Goal: Transaction & Acquisition: Purchase product/service

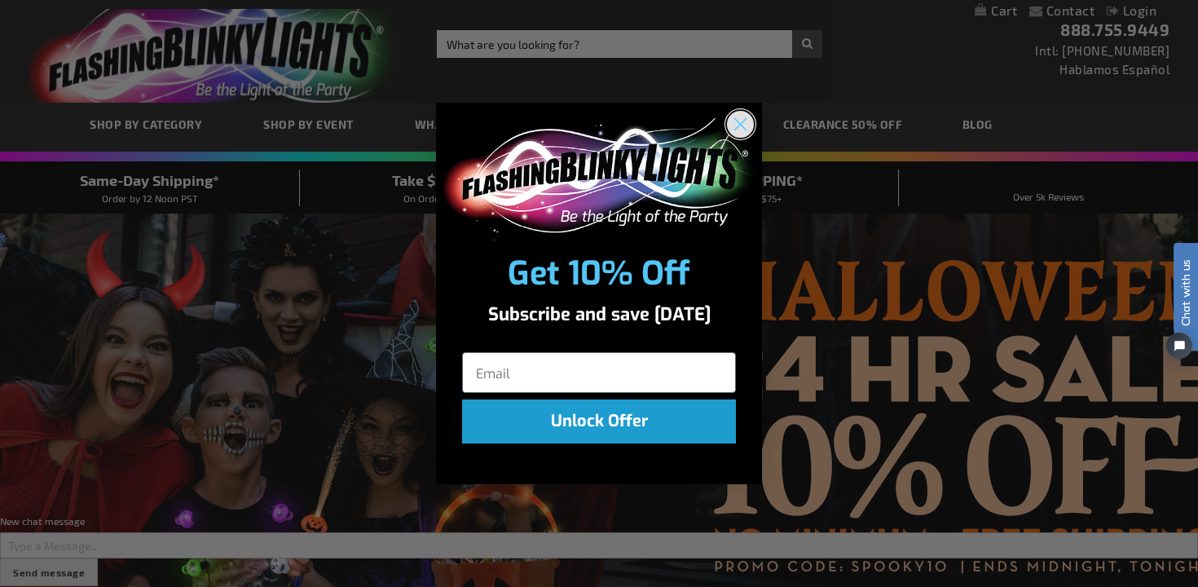
click at [745, 123] on circle "Close dialog" at bounding box center [740, 123] width 27 height 27
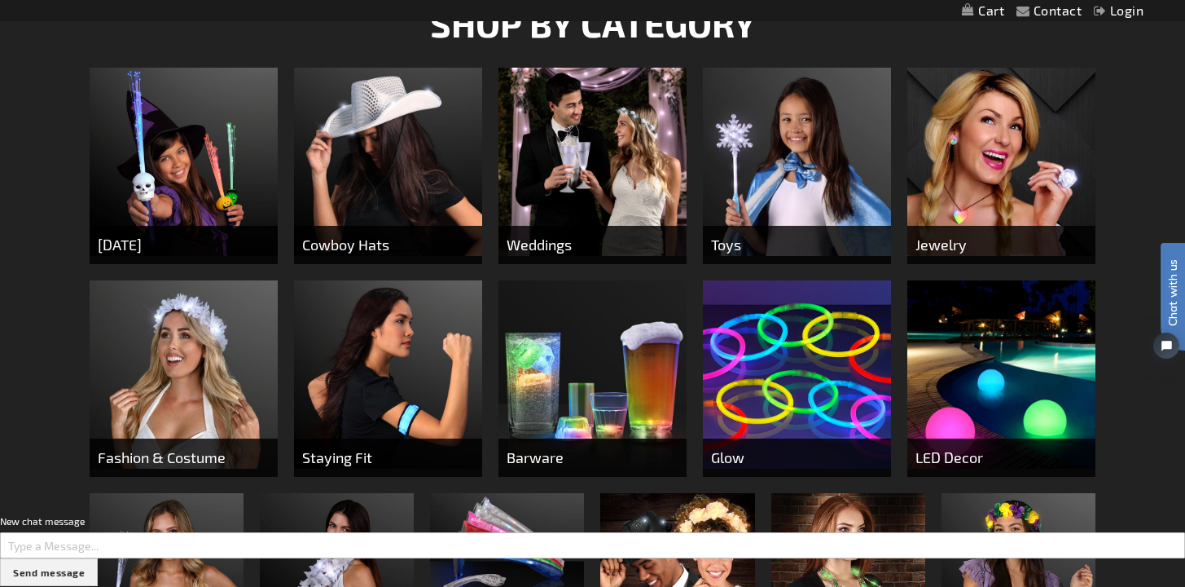
scroll to position [631, 0]
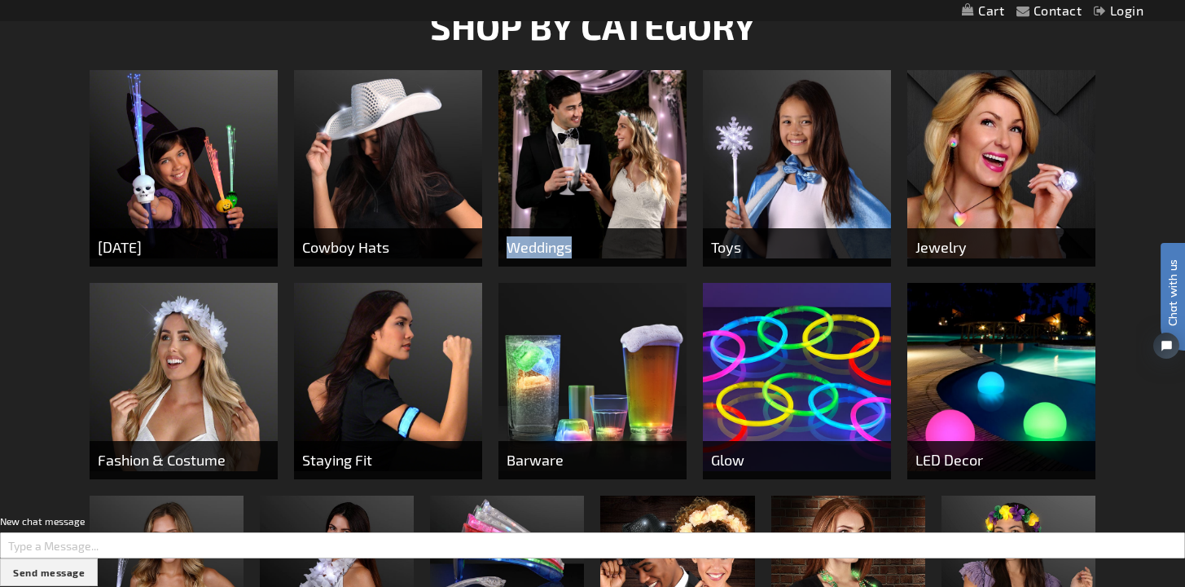
click at [553, 136] on img at bounding box center [593, 164] width 188 height 188
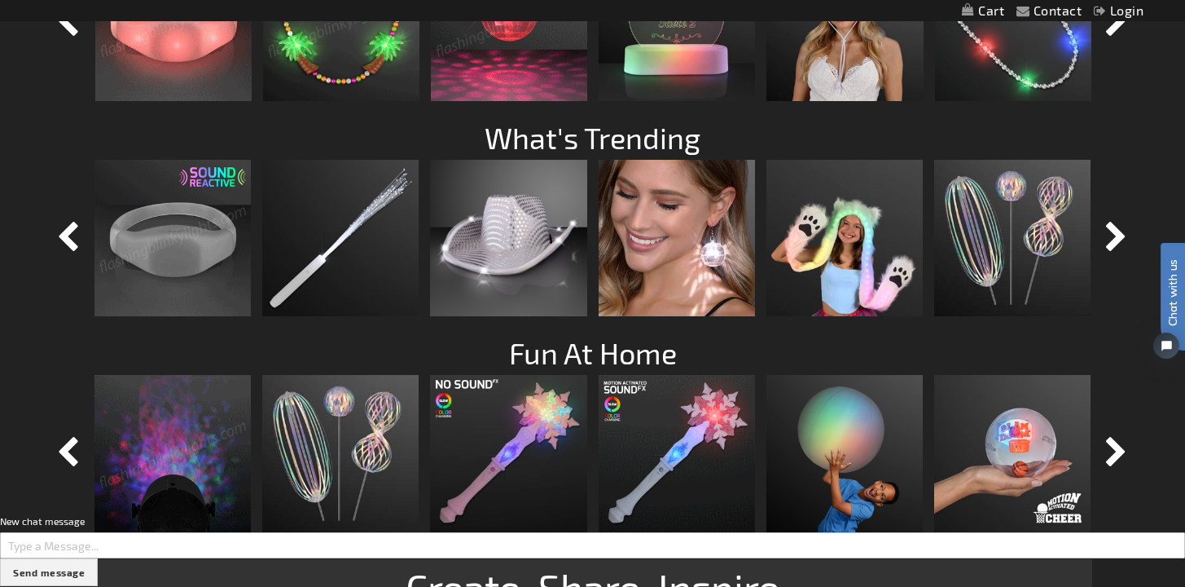
scroll to position [1367, 0]
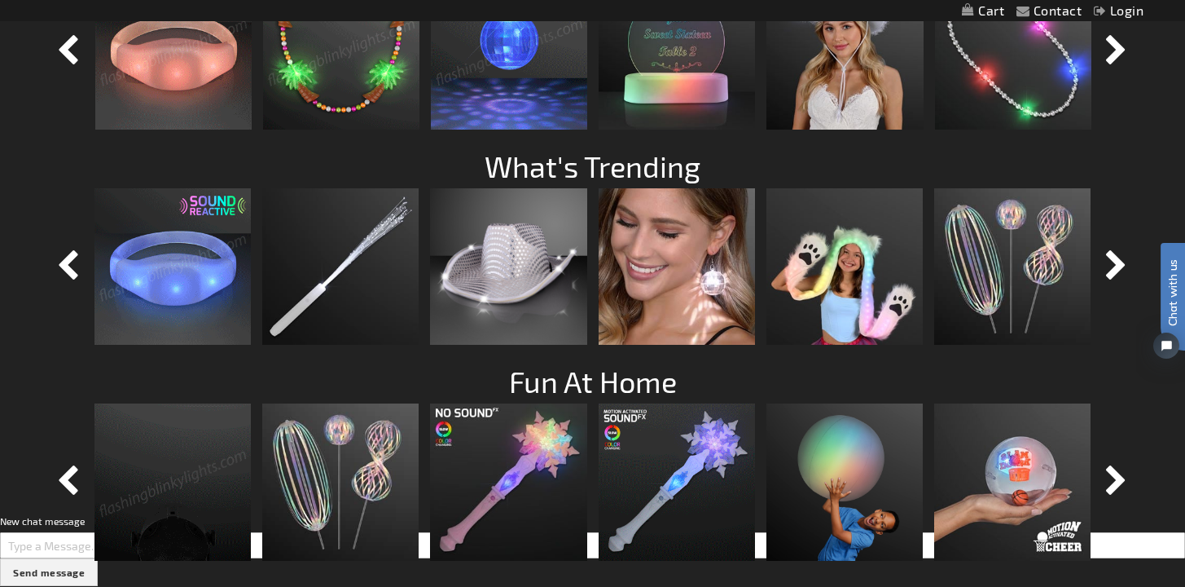
click at [188, 104] on img at bounding box center [173, 51] width 156 height 156
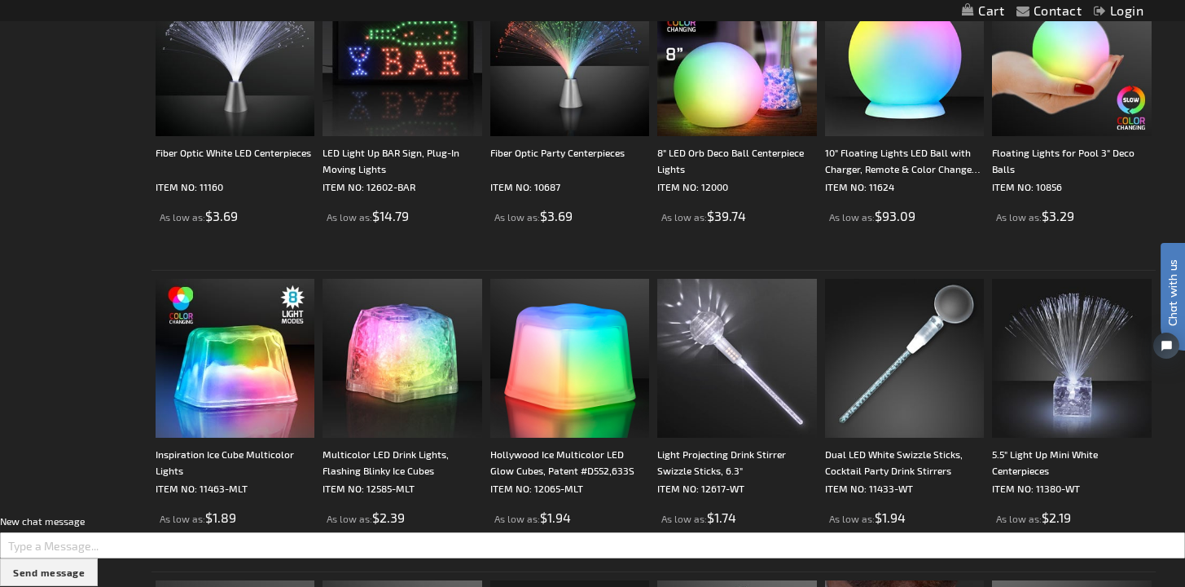
scroll to position [2322, 0]
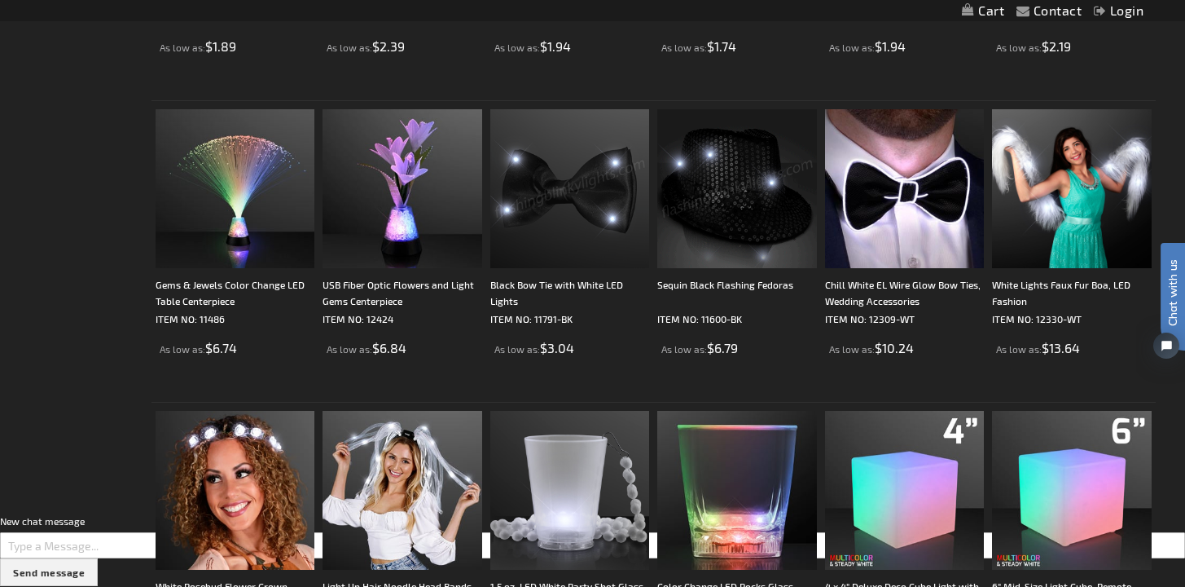
click at [697, 205] on img at bounding box center [736, 188] width 159 height 159
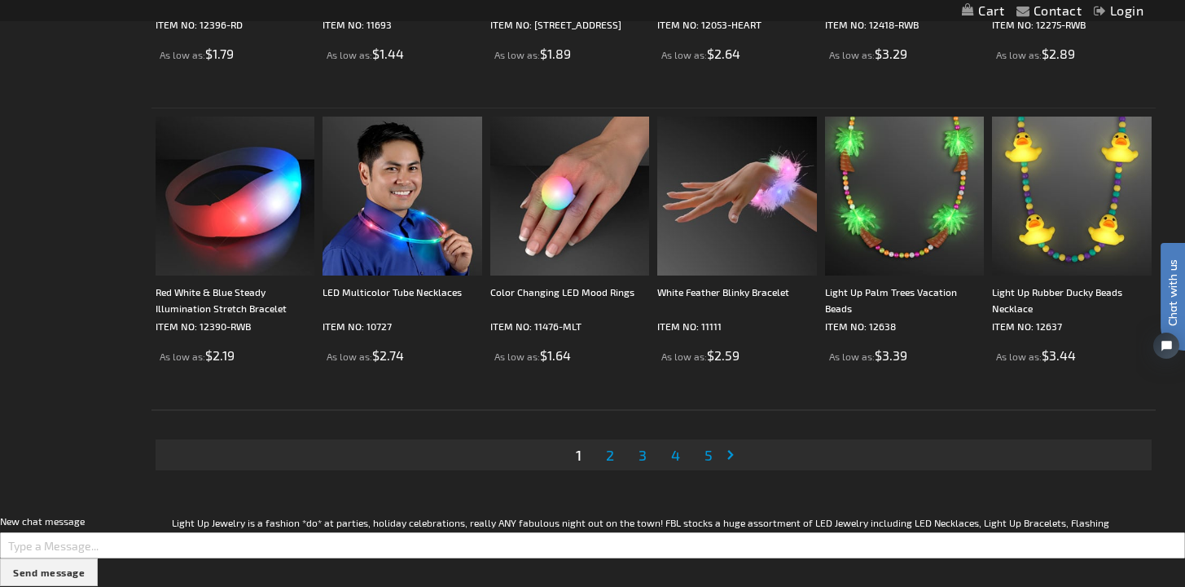
scroll to position [3099, 0]
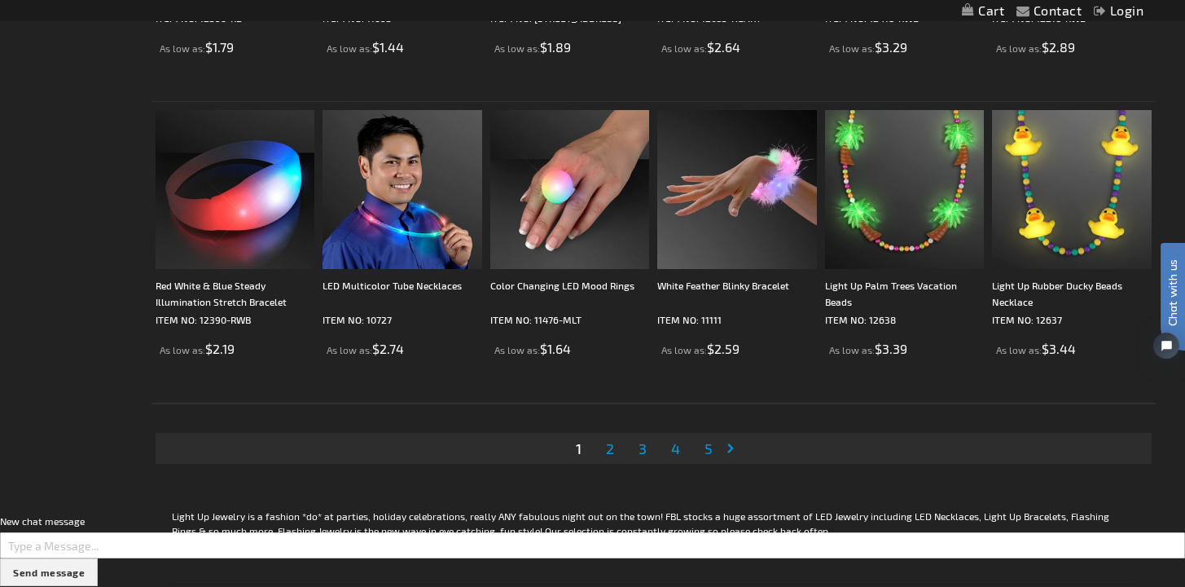
click at [617, 447] on link "Page 2" at bounding box center [610, 448] width 15 height 24
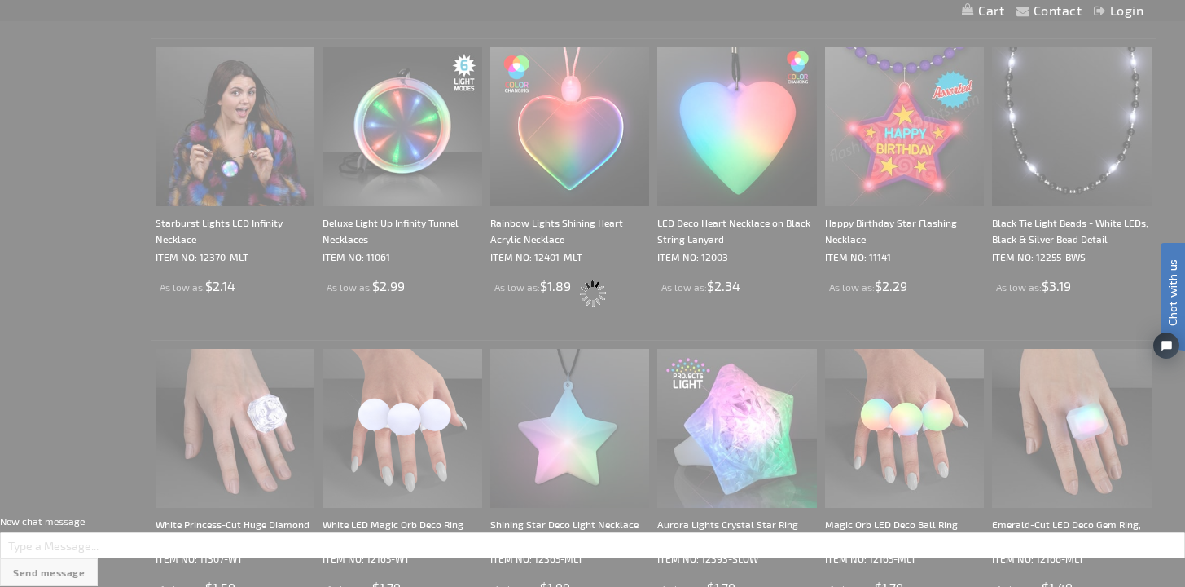
scroll to position [1334, 0]
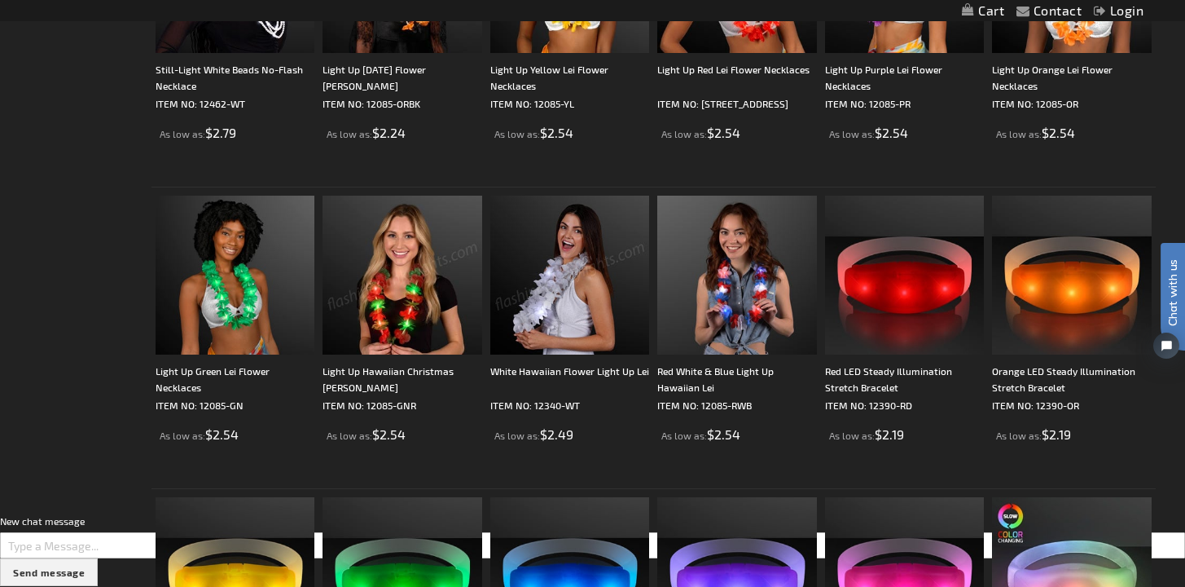
scroll to position [2544, 0]
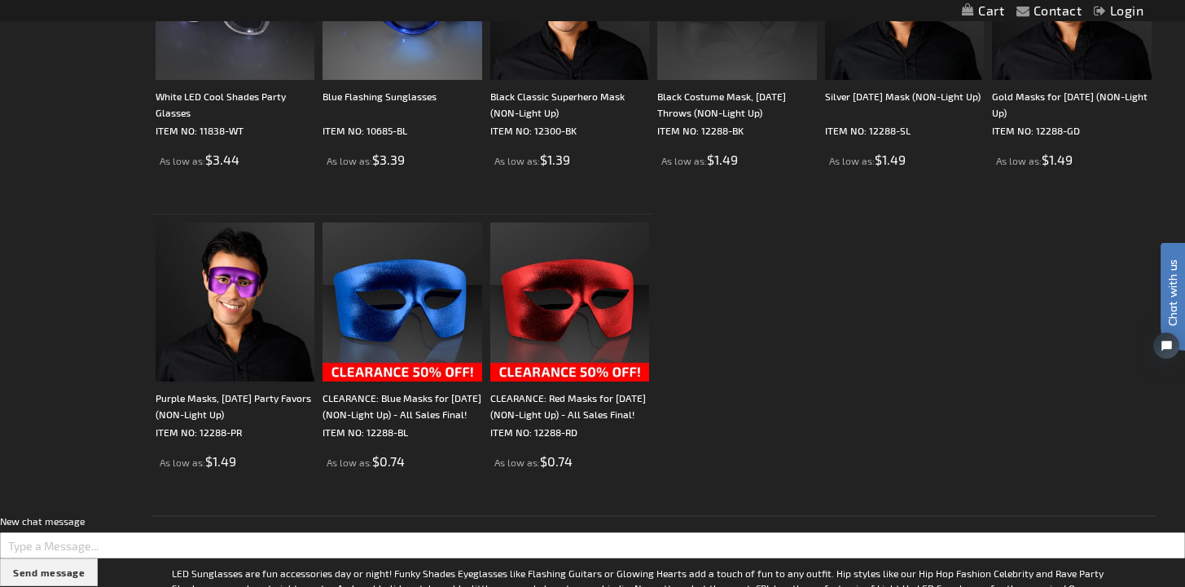
scroll to position [2986, 0]
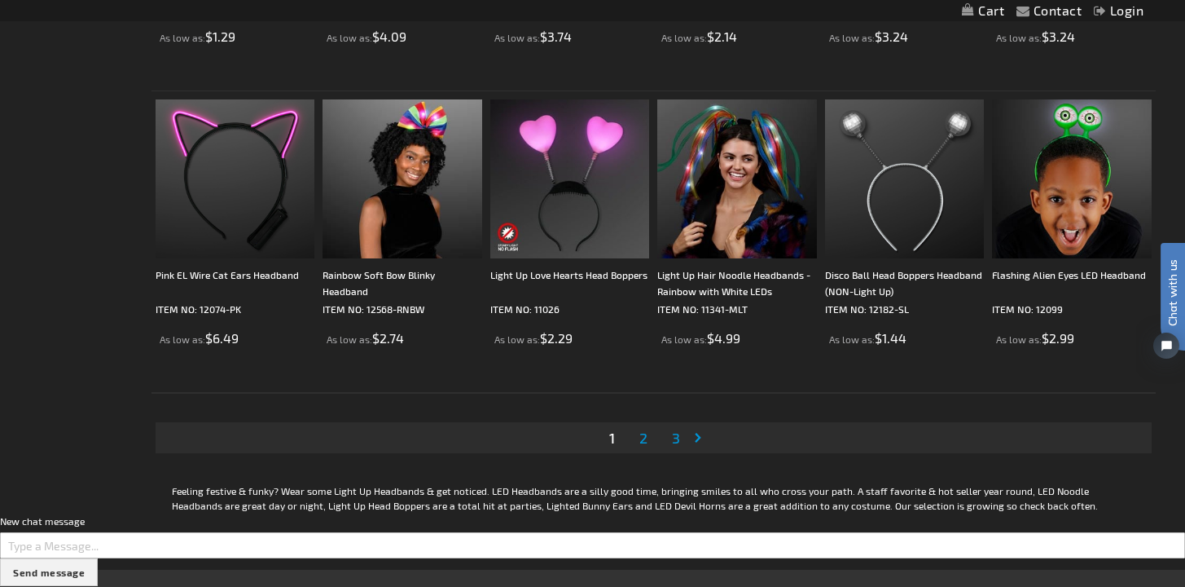
scroll to position [3024, 0]
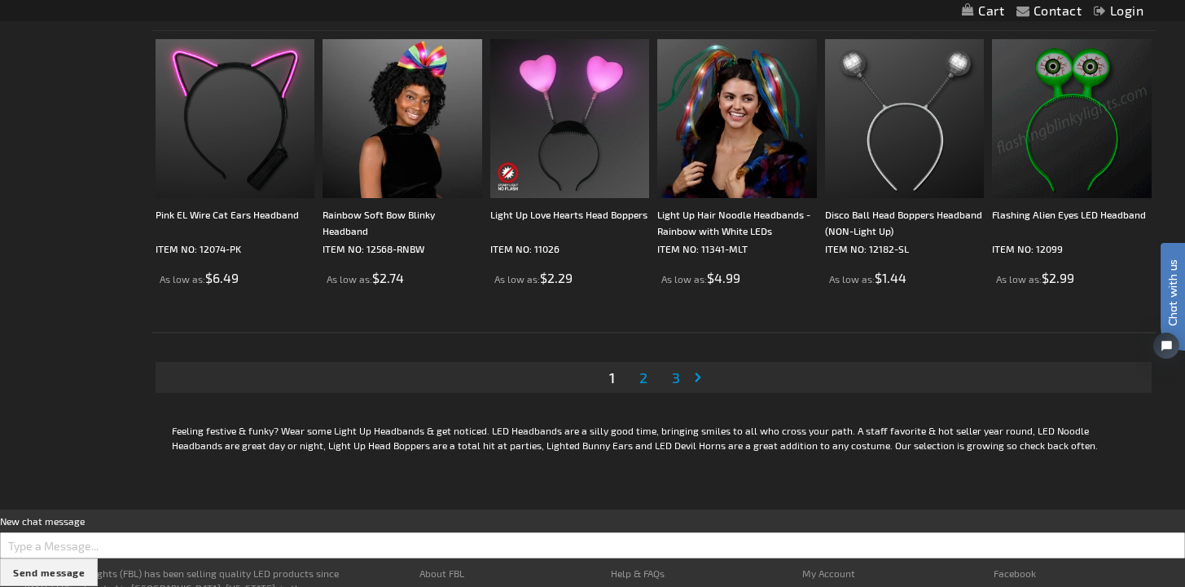
click at [646, 376] on span "2" at bounding box center [644, 377] width 8 height 18
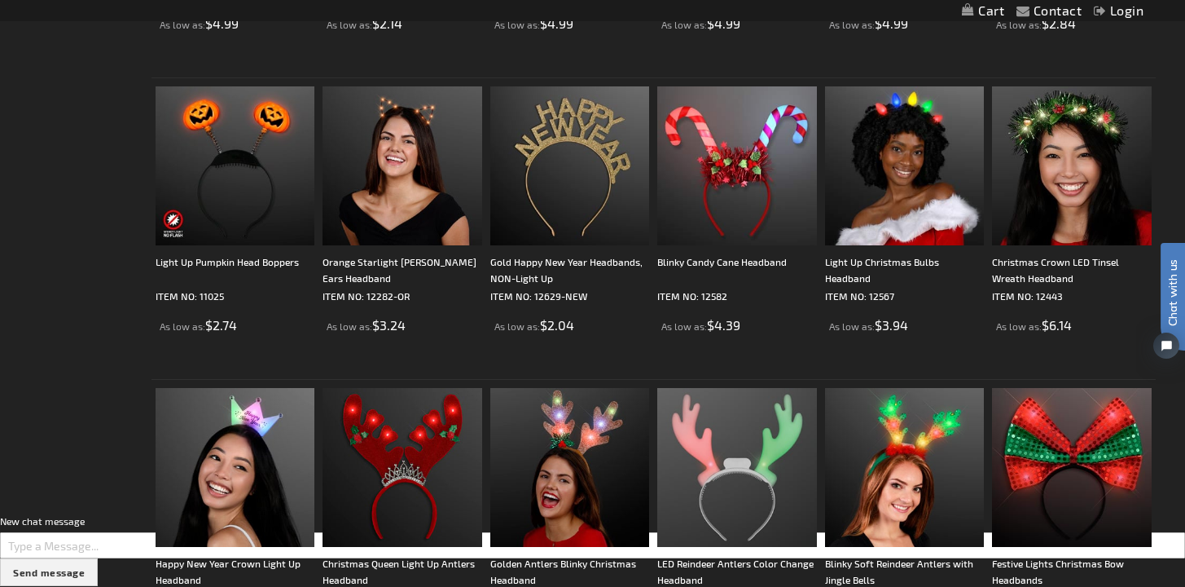
scroll to position [3165, 0]
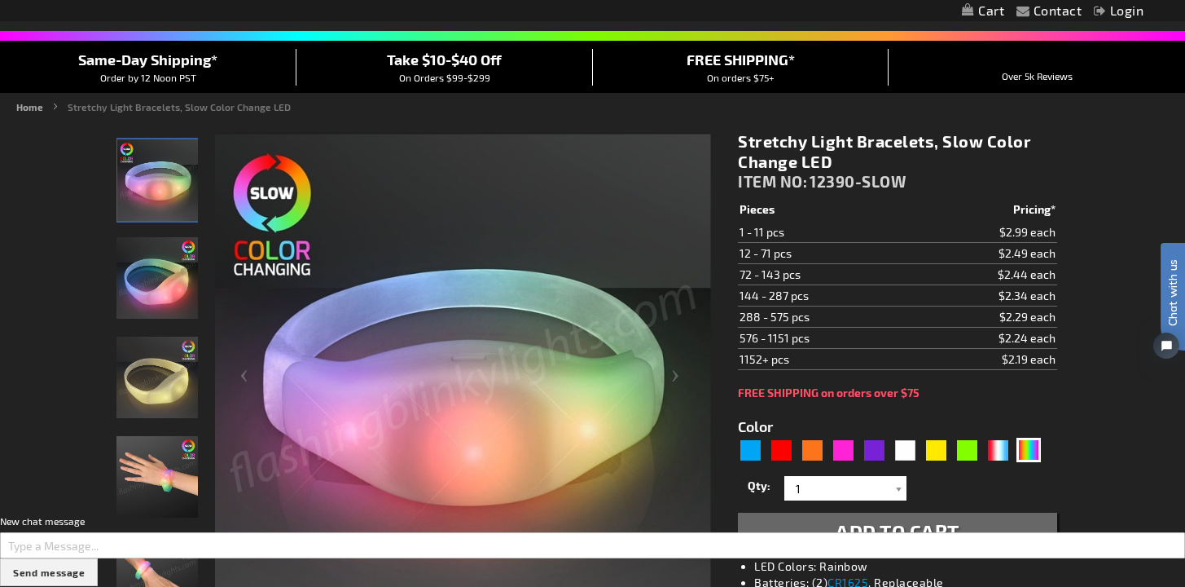
click at [156, 281] on img "Stretchy Light Bracelets, Slow Color Change LED" at bounding box center [157, 277] width 81 height 81
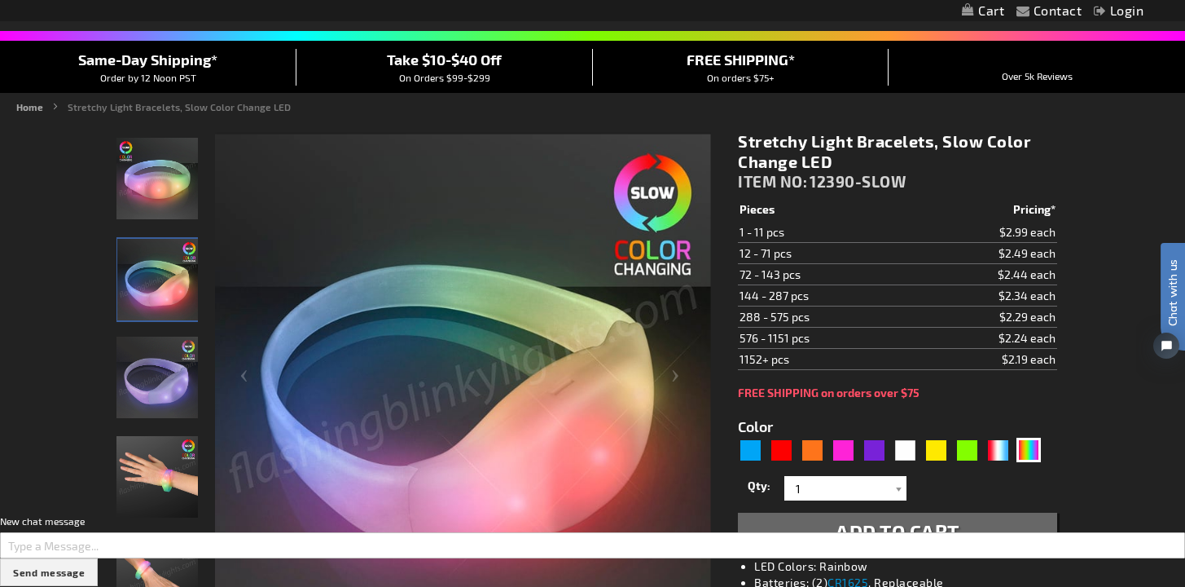
click at [160, 375] on img "Stretchy Light Bracelets, Slow Color Change LED" at bounding box center [157, 376] width 81 height 81
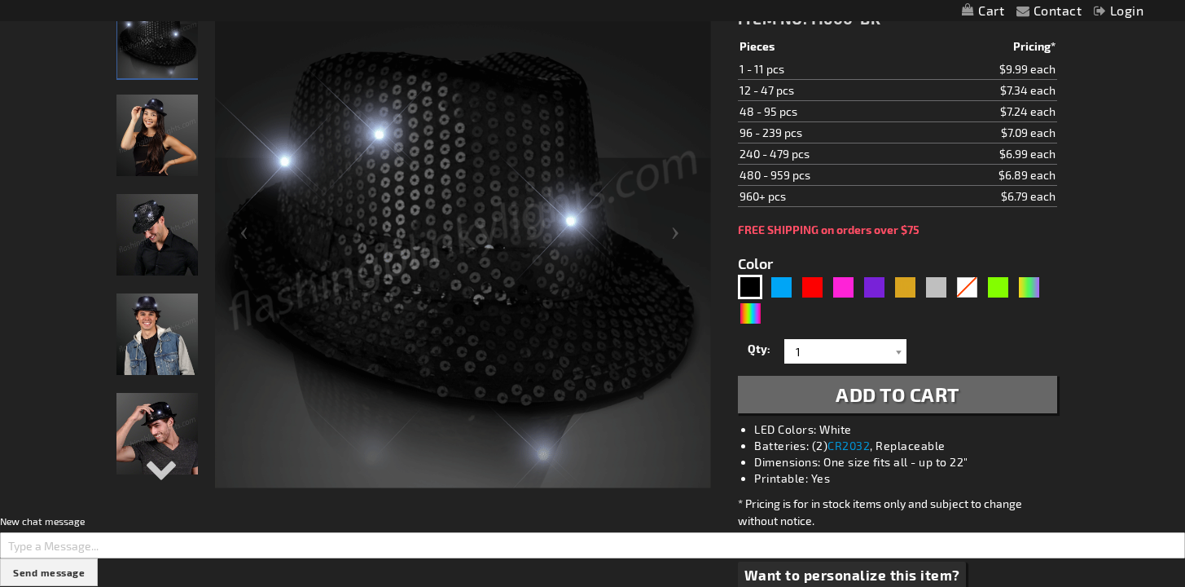
click at [187, 164] on img "Woman wearing Light Up Black Sequin Fedora Hat" at bounding box center [157, 135] width 81 height 81
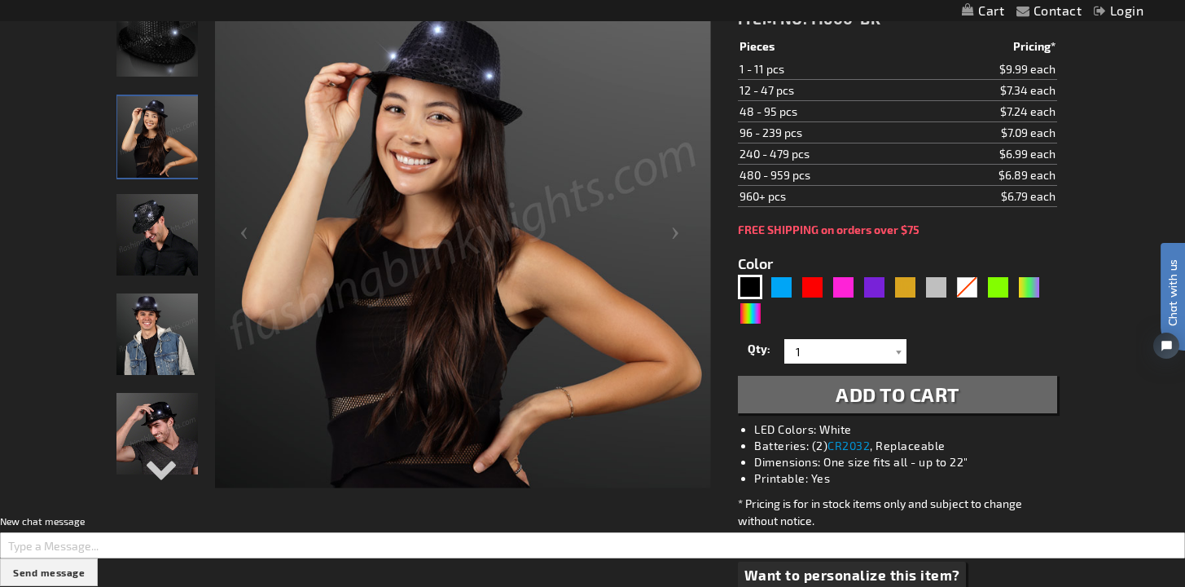
click at [174, 244] on img "Male wearing Light Up Black Sequin Fedora Hat" at bounding box center [157, 234] width 81 height 81
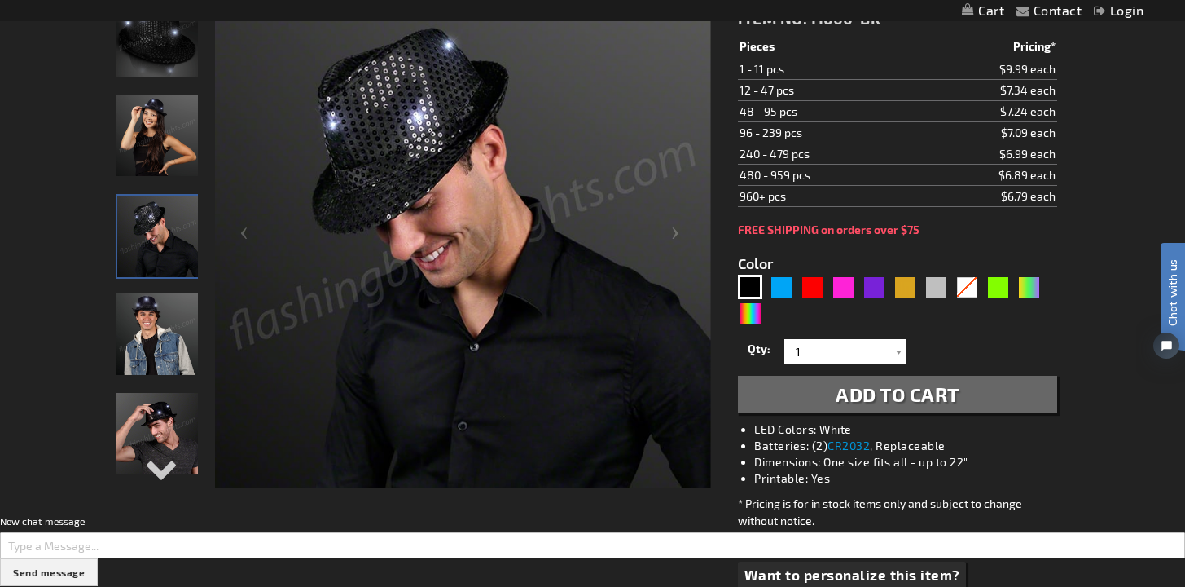
click at [162, 332] on img "Man wearing Light Up Black Sequin Fedora Hat" at bounding box center [157, 333] width 81 height 81
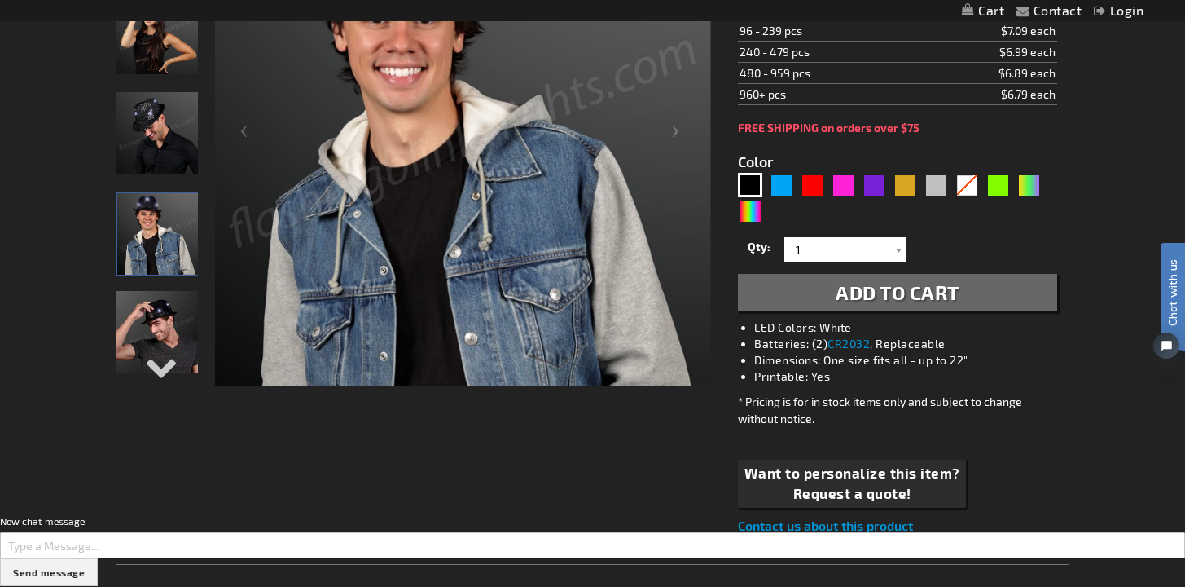
scroll to position [180, 0]
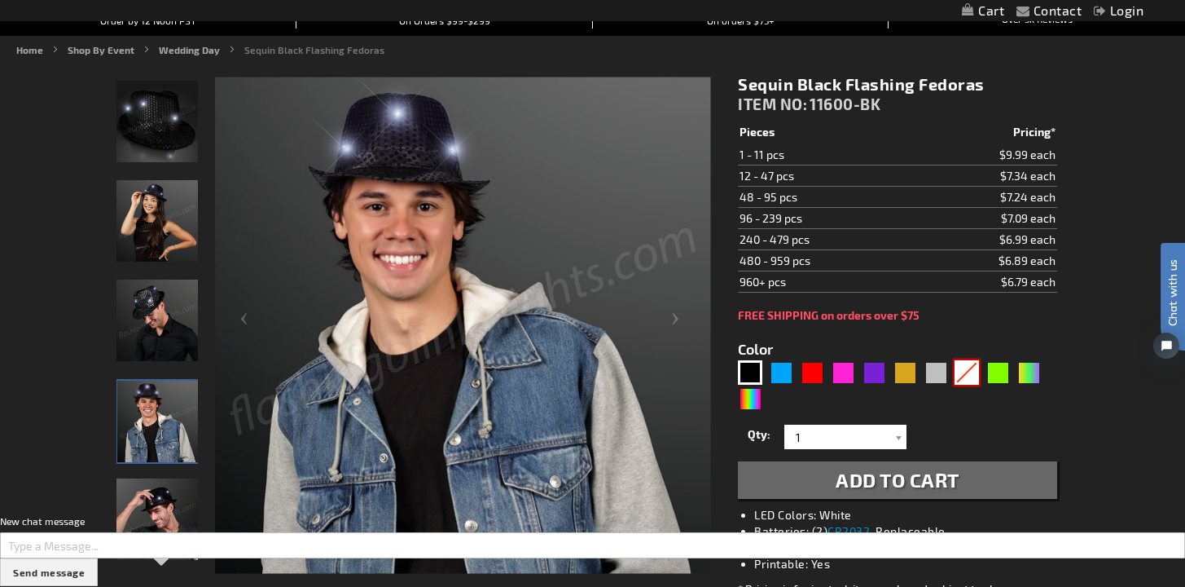
click at [961, 376] on div "White" at bounding box center [967, 372] width 24 height 24
type input "5646"
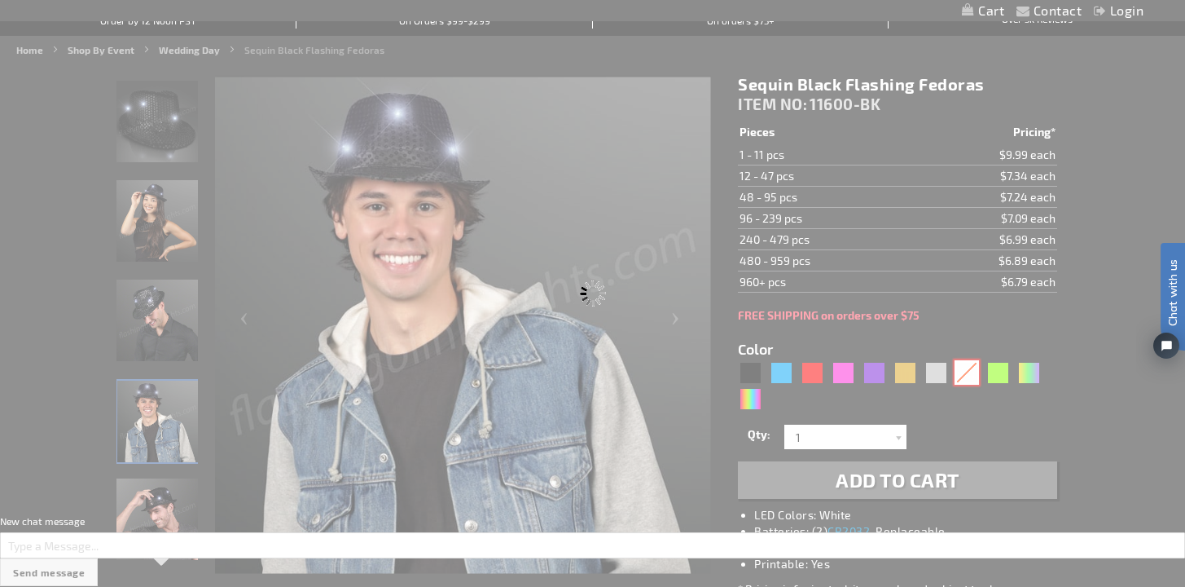
type input "11600-WT"
type input "Customize - Sequin White Flashing Fedoras - ITEM NO: 11600-WT"
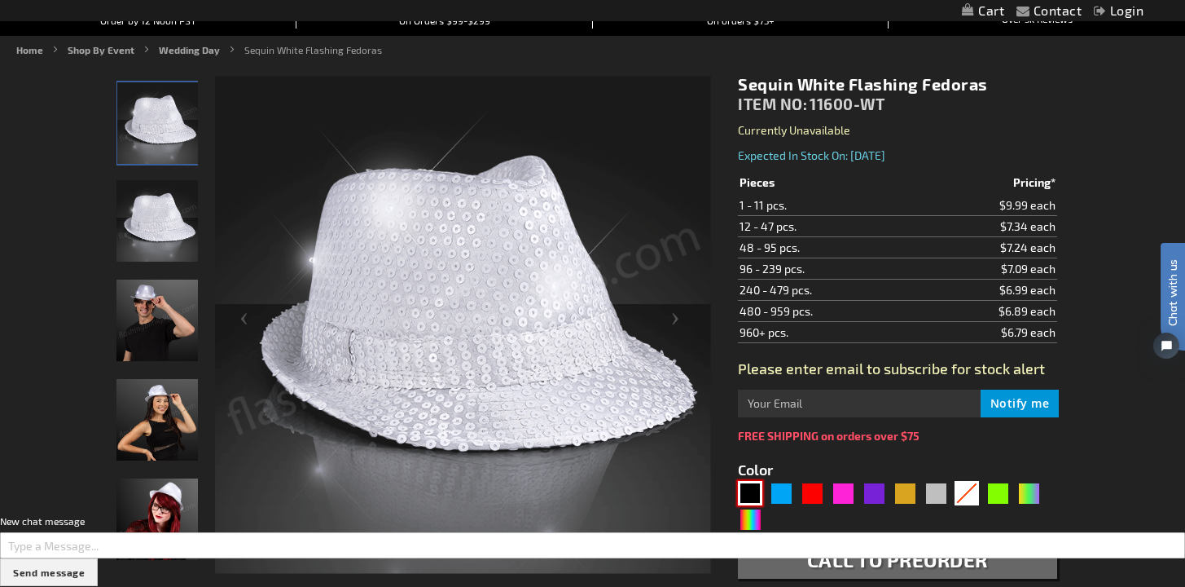
click at [757, 495] on div "Black" at bounding box center [750, 493] width 24 height 24
type input "5631"
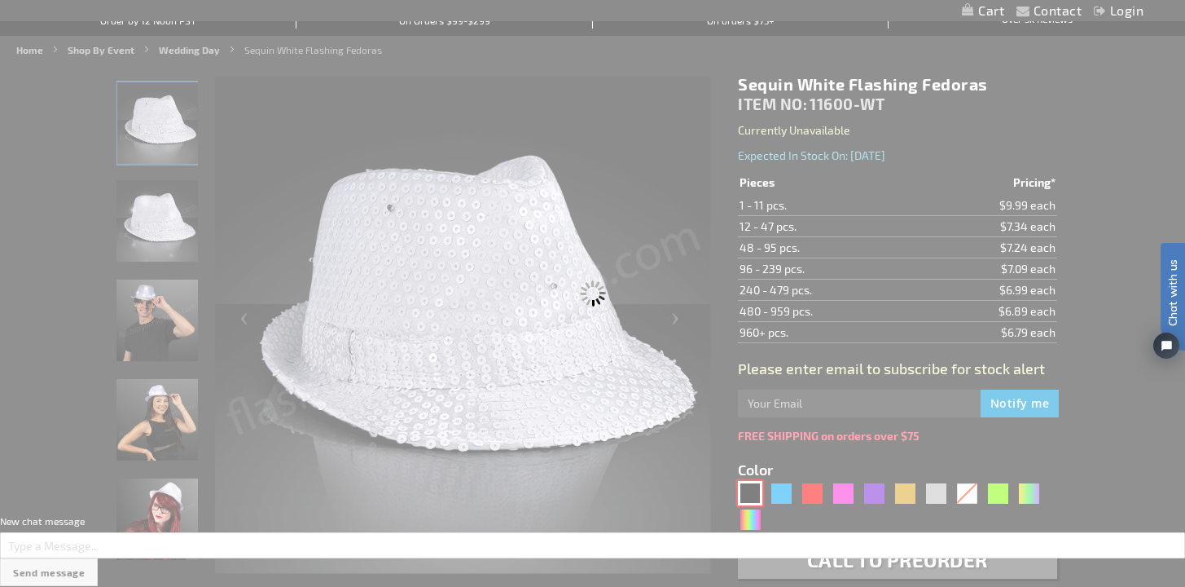
type input "11600-BK"
type input "Customize - Sequin Black Flashing Fedoras - ITEM NO: 11600-BK"
